Goal: Check status: Check status

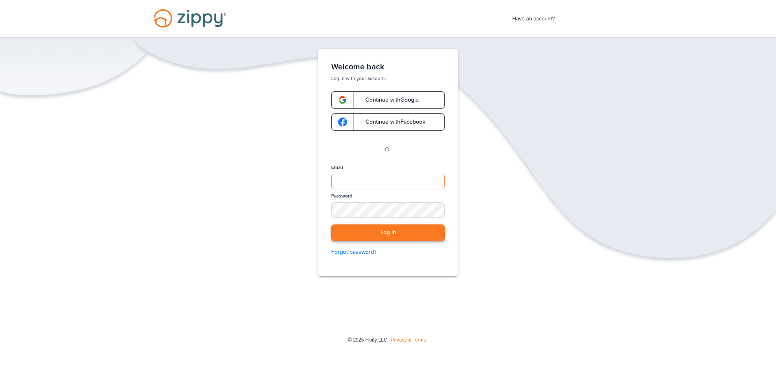
type input "**********"
click at [399, 229] on button "Log in" at bounding box center [388, 232] width 114 height 17
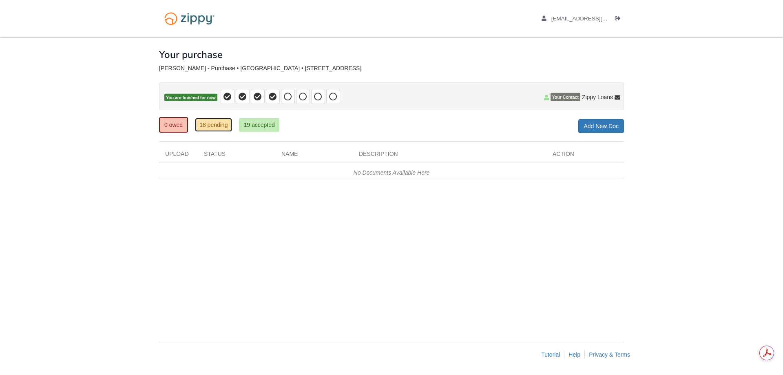
click at [219, 126] on link "18 pending" at bounding box center [213, 125] width 37 height 14
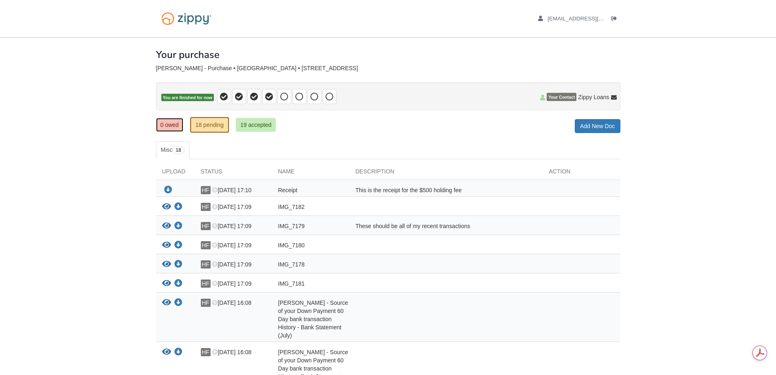
click at [169, 125] on link "0 owed" at bounding box center [169, 125] width 27 height 14
